Goal: Task Accomplishment & Management: Manage account settings

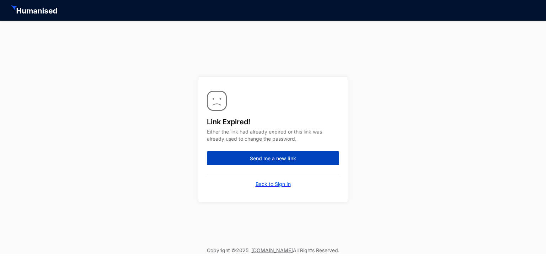
click at [297, 154] on button "Send me a new link" at bounding box center [273, 158] width 132 height 14
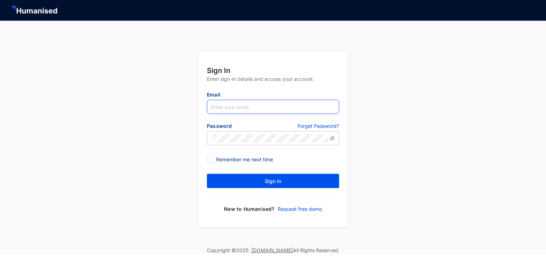
click at [247, 107] on input "text" at bounding box center [273, 107] width 132 height 14
type input "abinayan.vignite@gmail.com"
click at [303, 124] on p "Forget Password?" at bounding box center [319, 126] width 42 height 9
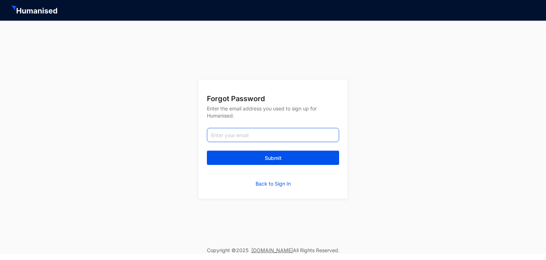
click at [274, 136] on input "email" at bounding box center [273, 135] width 132 height 14
type input "abinayan.vignite@gmail.com"
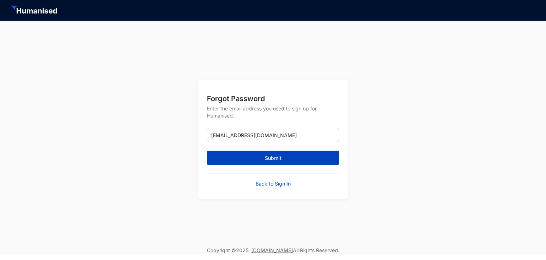
click at [270, 158] on span "Submit" at bounding box center [273, 157] width 17 height 7
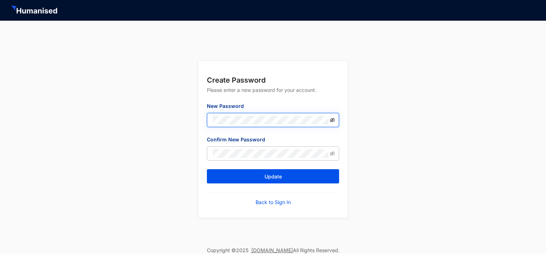
click at [333, 118] on icon "eye-invisible" at bounding box center [332, 119] width 5 height 4
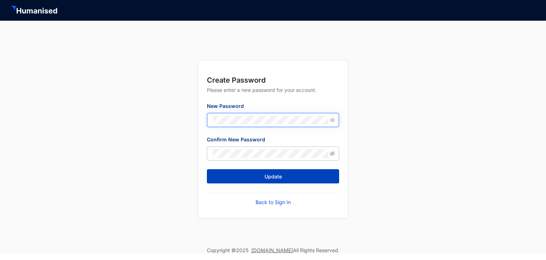
click at [263, 175] on button "Update" at bounding box center [273, 176] width 132 height 14
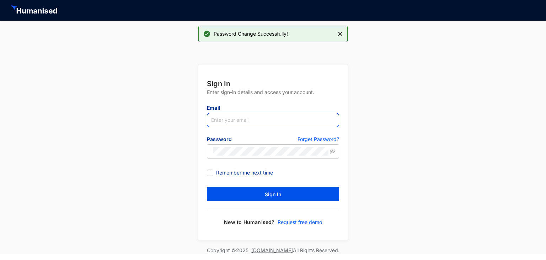
click at [249, 116] on input "text" at bounding box center [273, 120] width 132 height 14
type input "abinayan.vignite@gmail.com"
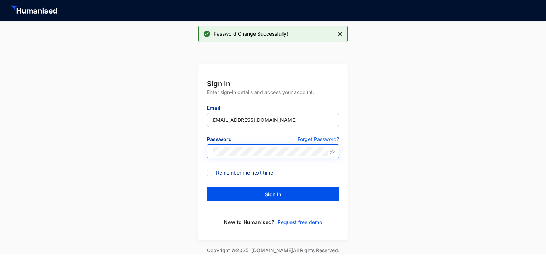
click at [257, 145] on span at bounding box center [273, 151] width 132 height 14
click at [211, 172] on input "Remember me next time" at bounding box center [209, 171] width 5 height 5
checkbox input "true"
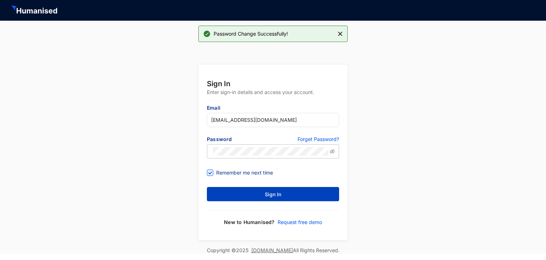
click at [253, 187] on button "Sign In" at bounding box center [273, 194] width 132 height 14
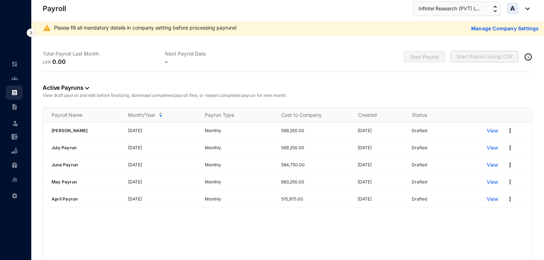
click at [515, 9] on span "A" at bounding box center [513, 8] width 5 height 6
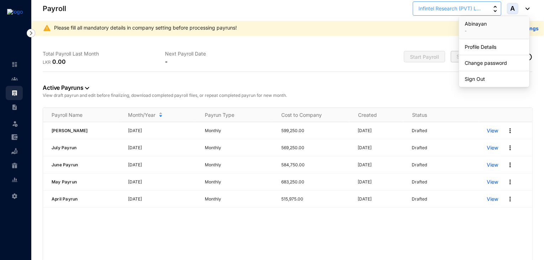
click at [482, 10] on button "Infintel Research (PVT) L..." at bounding box center [457, 8] width 89 height 14
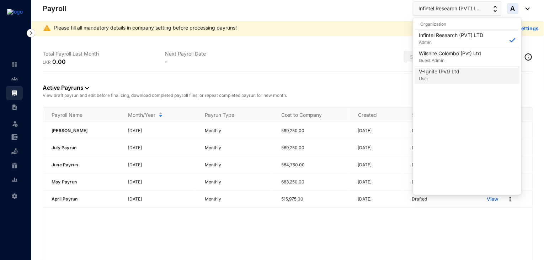
click at [445, 70] on p "V-Ignite (Pvt) Ltd" at bounding box center [439, 71] width 41 height 7
